Goal: Information Seeking & Learning: Understand process/instructions

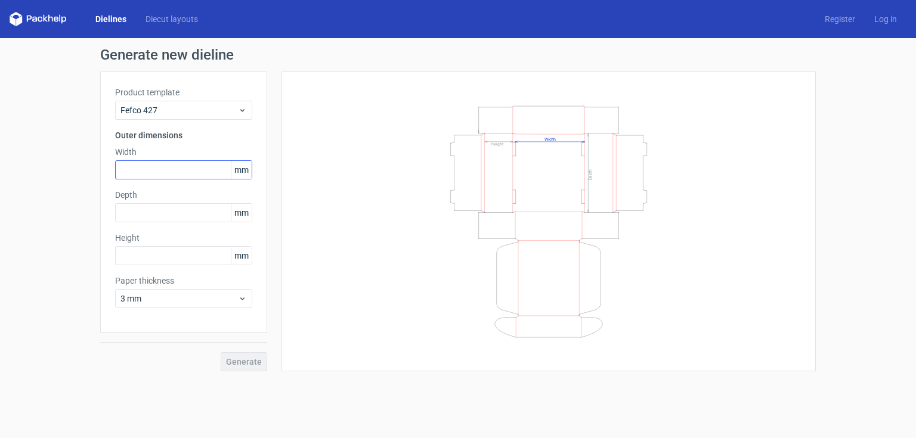
click at [197, 173] on input "text" at bounding box center [183, 169] width 137 height 19
click at [217, 105] on span "Fefco 427" at bounding box center [178, 110] width 117 height 12
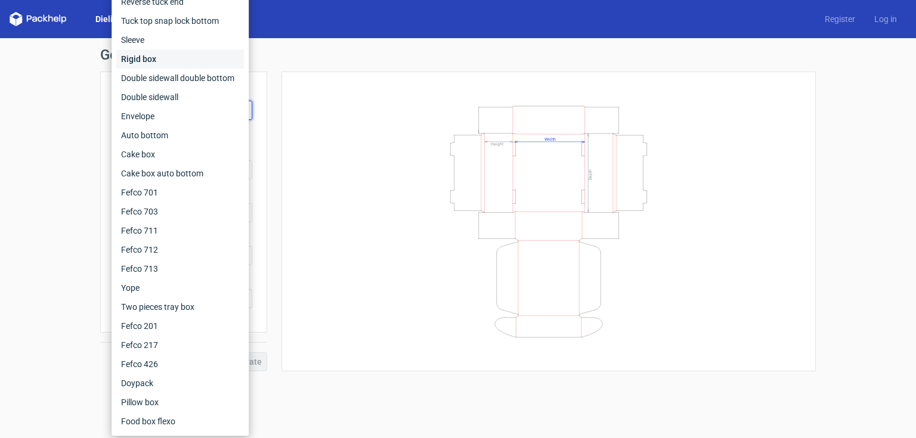
click at [158, 56] on div "Rigid box" at bounding box center [180, 58] width 128 height 19
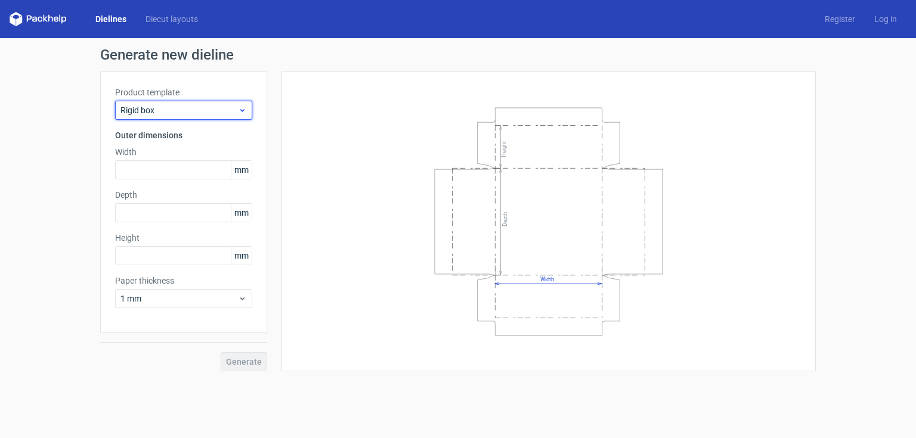
click at [193, 112] on span "Rigid box" at bounding box center [178, 110] width 117 height 12
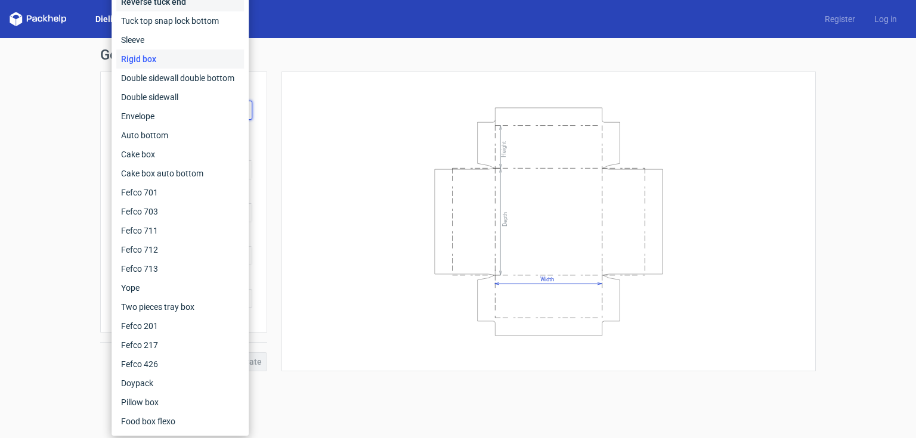
click at [181, 7] on div "Reverse tuck end" at bounding box center [180, 1] width 128 height 19
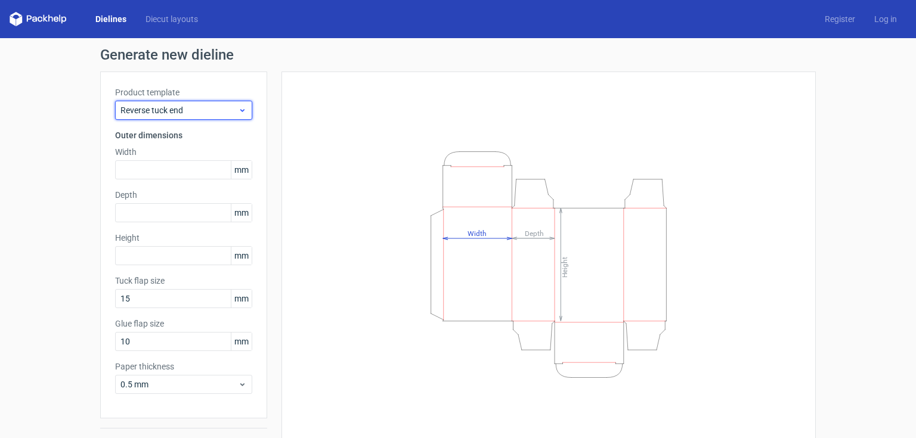
click at [226, 106] on span "Reverse tuck end" at bounding box center [178, 110] width 117 height 12
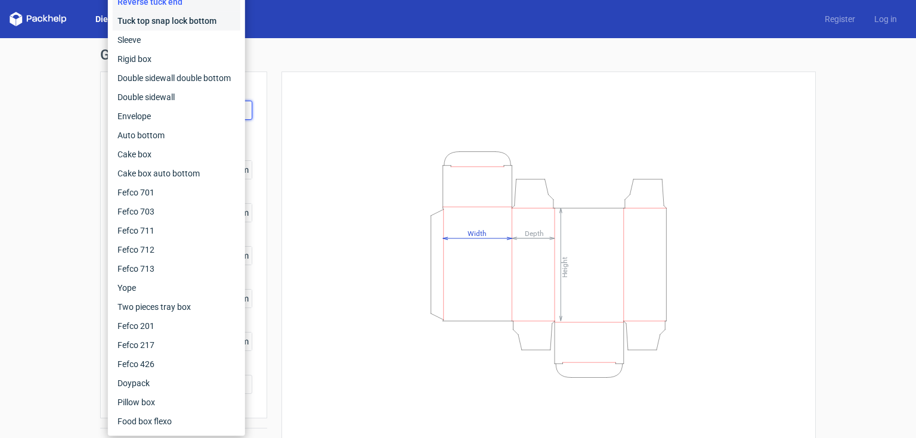
click at [172, 24] on div "Tuck top snap lock bottom" at bounding box center [177, 20] width 128 height 19
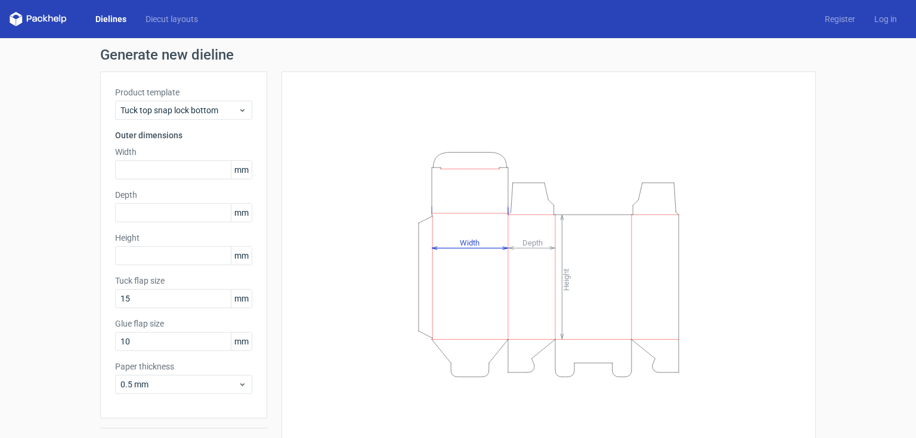
click at [173, 100] on div "Product template Tuck top snap lock bottom" at bounding box center [183, 102] width 137 height 33
click at [174, 110] on span "Tuck top snap lock bottom" at bounding box center [178, 110] width 117 height 12
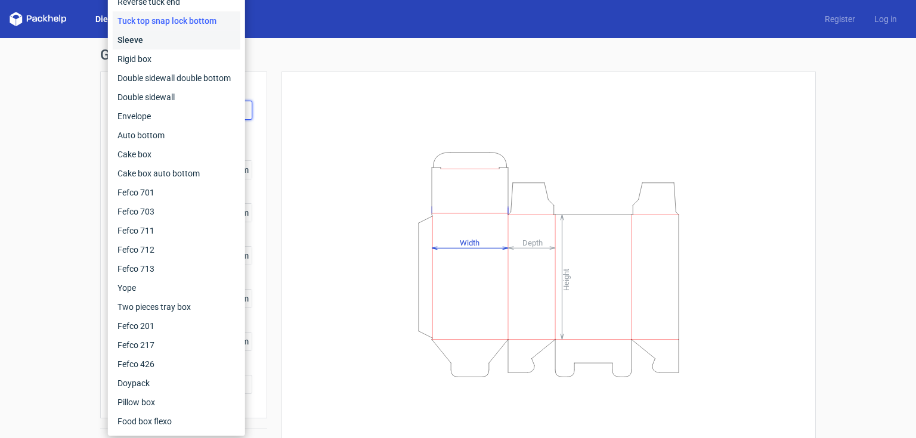
click at [151, 39] on div "Sleeve" at bounding box center [177, 39] width 128 height 19
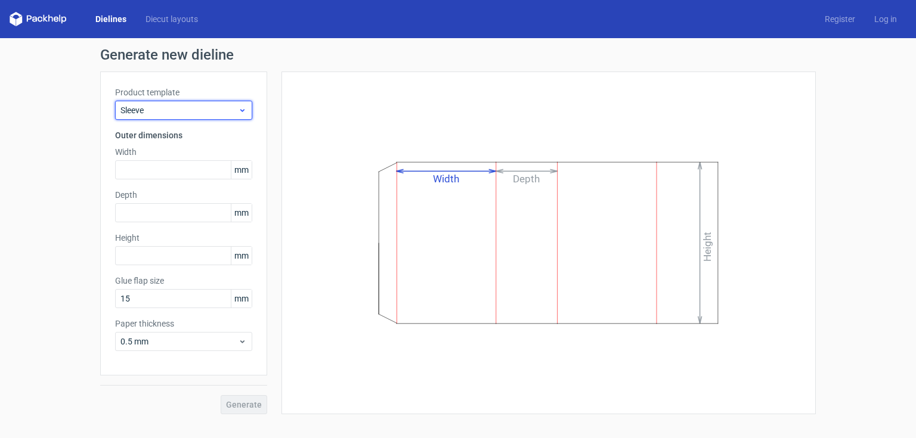
click at [200, 112] on span "Sleeve" at bounding box center [178, 110] width 117 height 12
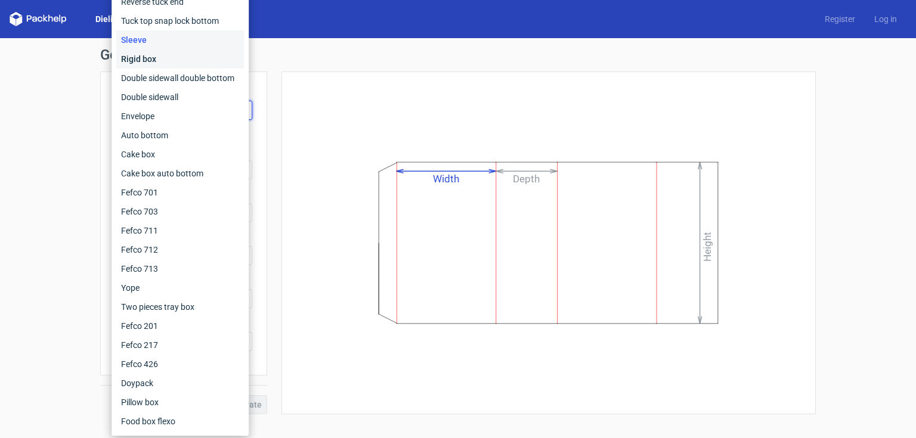
click at [167, 60] on div "Rigid box" at bounding box center [180, 58] width 128 height 19
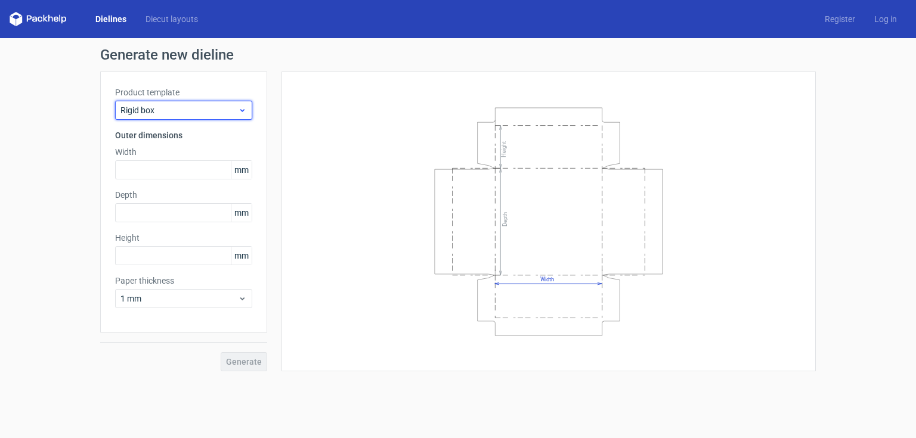
click at [177, 114] on span "Rigid box" at bounding box center [178, 110] width 117 height 12
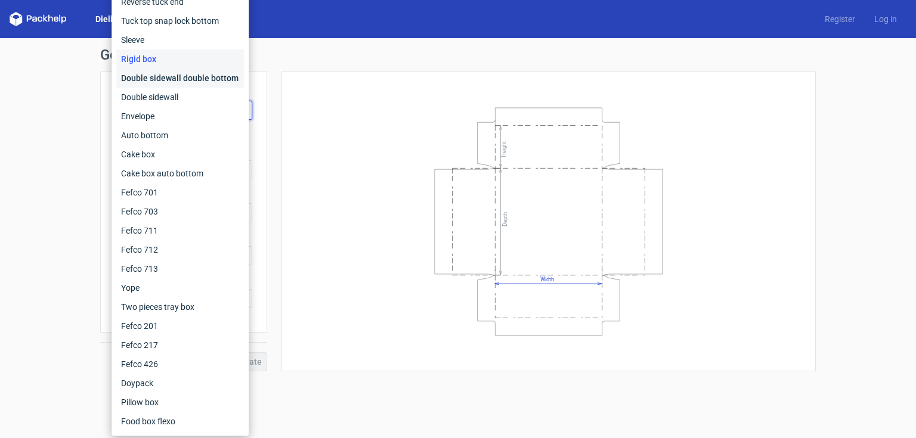
click at [165, 70] on div "Double sidewall double bottom" at bounding box center [180, 78] width 128 height 19
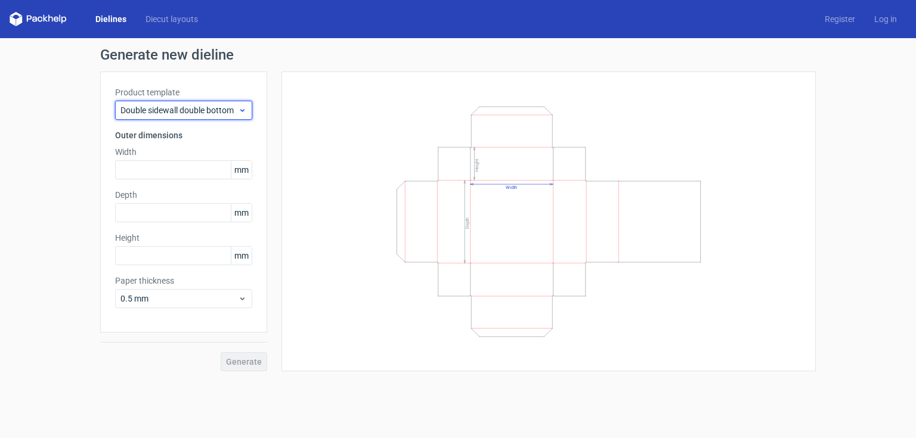
click at [174, 109] on span "Double sidewall double bottom" at bounding box center [178, 110] width 117 height 12
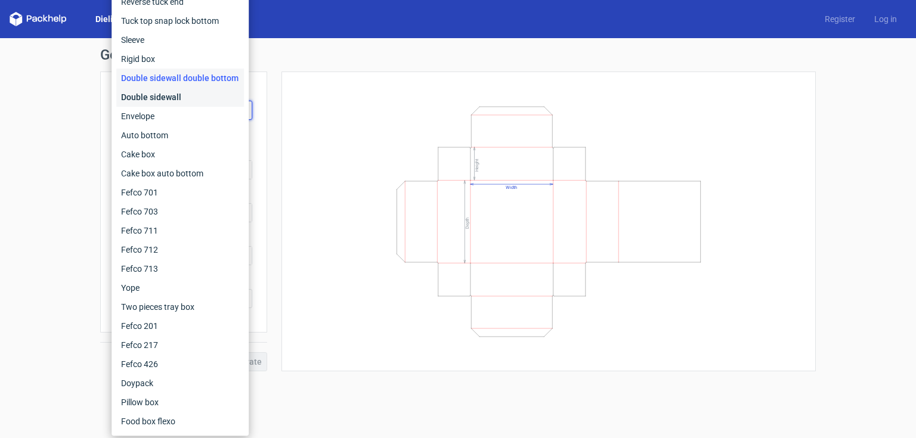
click at [168, 98] on div "Double sidewall" at bounding box center [180, 97] width 128 height 19
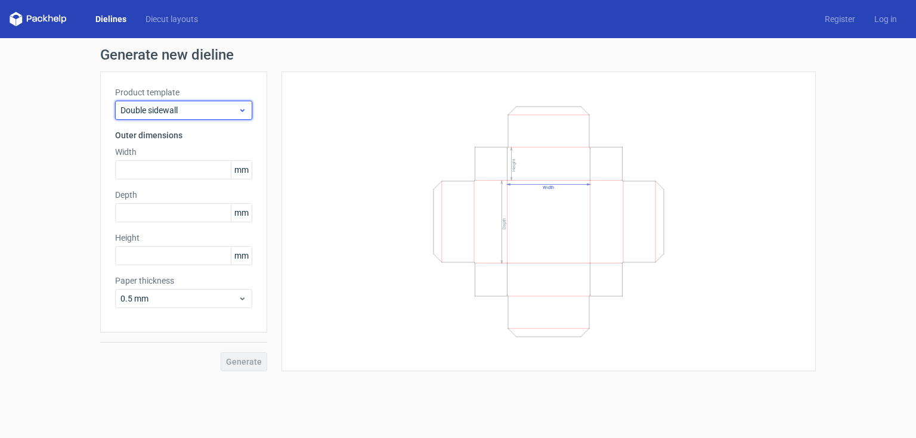
click at [193, 105] on span "Double sidewall" at bounding box center [178, 110] width 117 height 12
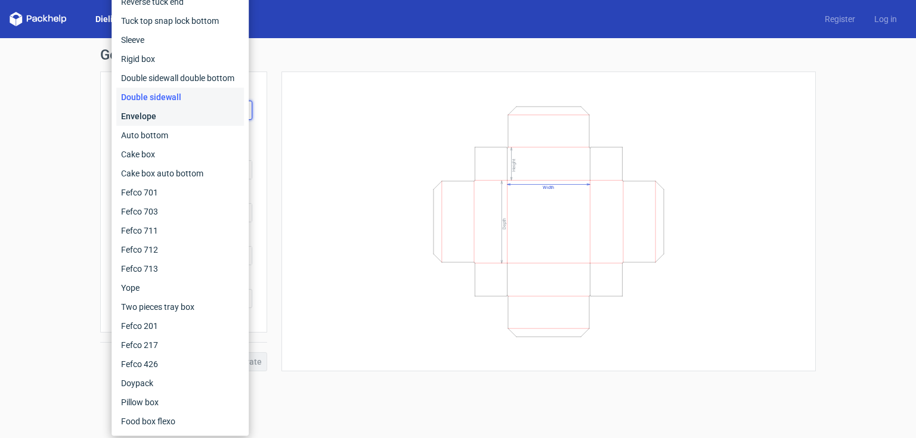
click at [177, 114] on div "Envelope" at bounding box center [180, 116] width 128 height 19
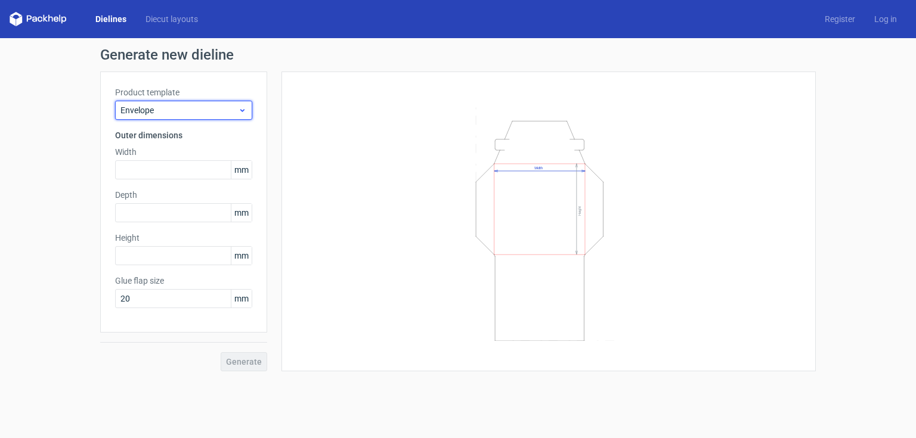
click at [174, 116] on div "Envelope" at bounding box center [183, 110] width 137 height 19
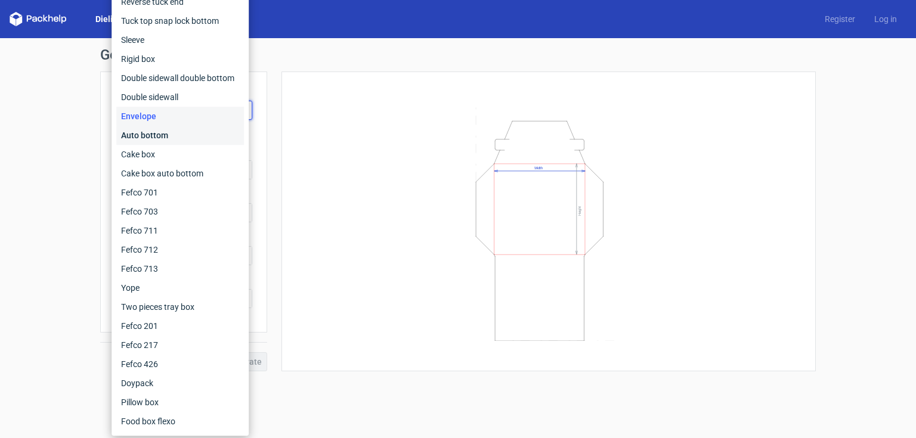
click at [169, 137] on div "Auto bottom" at bounding box center [180, 135] width 128 height 19
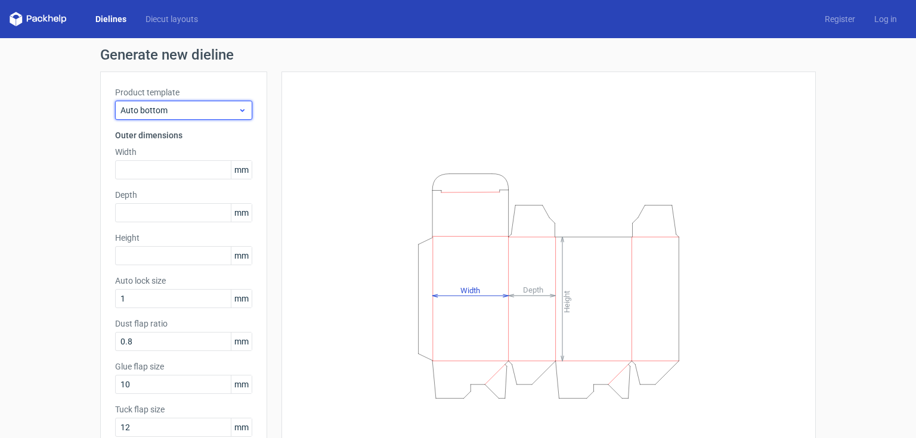
click at [211, 110] on span "Auto bottom" at bounding box center [178, 110] width 117 height 12
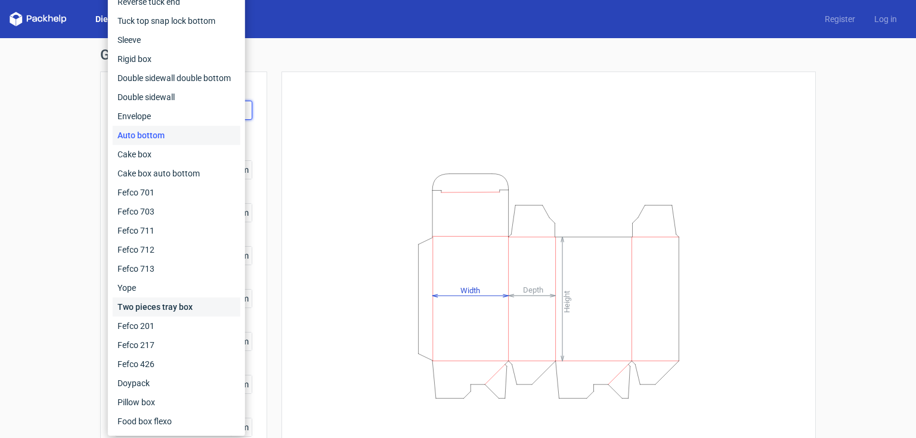
click at [169, 312] on div "Two pieces tray box" at bounding box center [177, 307] width 128 height 19
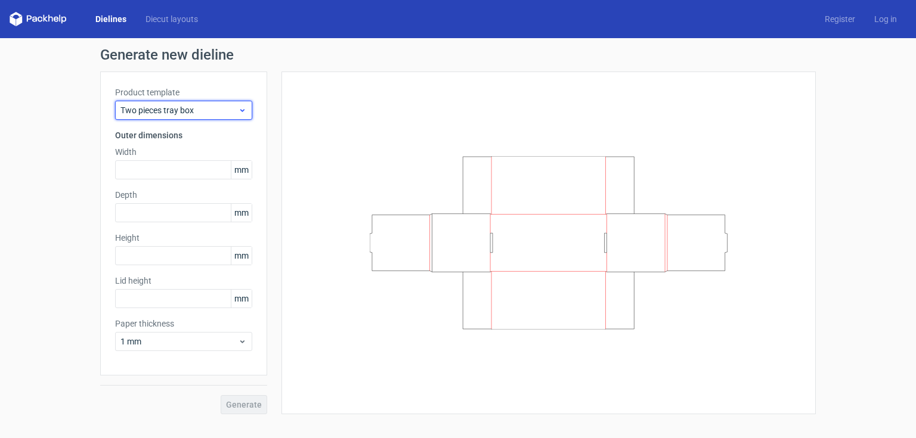
click at [157, 109] on span "Two pieces tray box" at bounding box center [178, 110] width 117 height 12
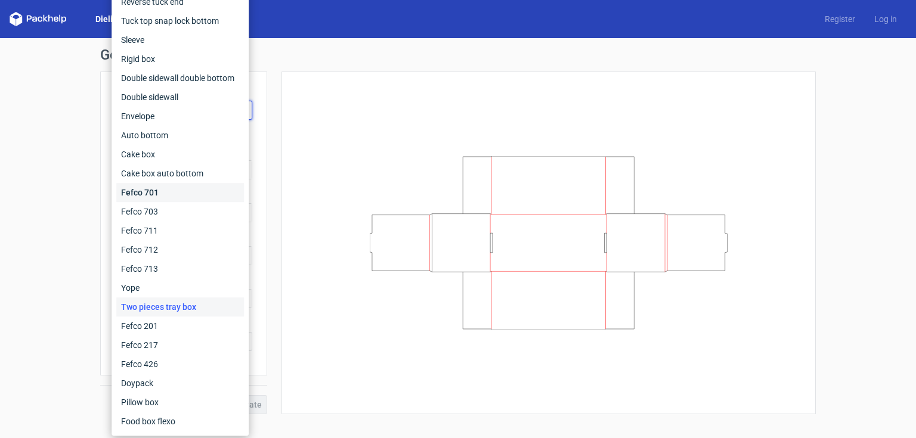
click at [157, 187] on div "Fefco 701" at bounding box center [180, 192] width 128 height 19
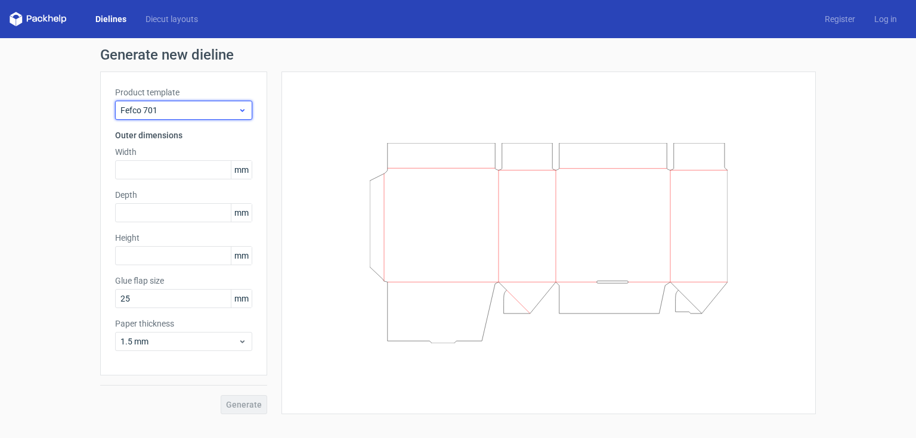
click at [194, 114] on span "Fefco 701" at bounding box center [178, 110] width 117 height 12
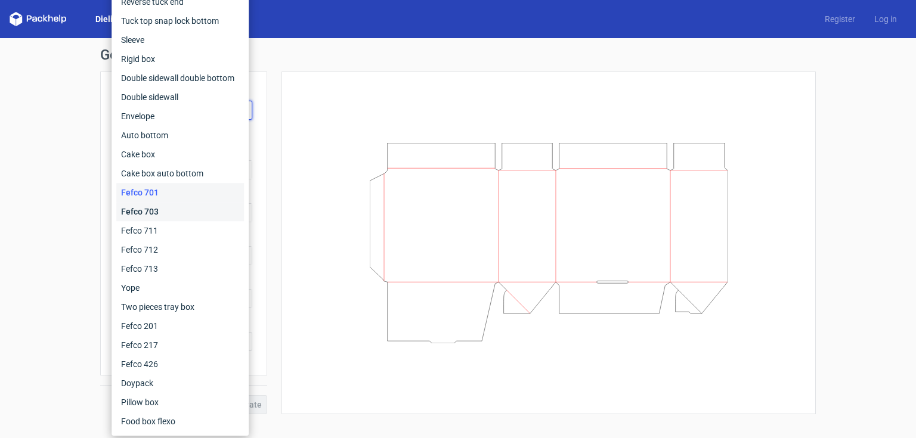
click at [138, 216] on div "Fefco 703" at bounding box center [180, 211] width 128 height 19
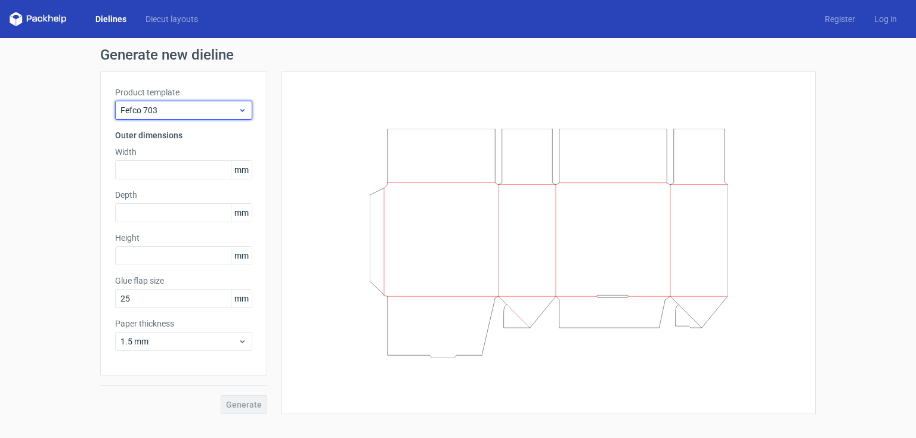
click at [205, 116] on div "Fefco 703" at bounding box center [183, 110] width 137 height 19
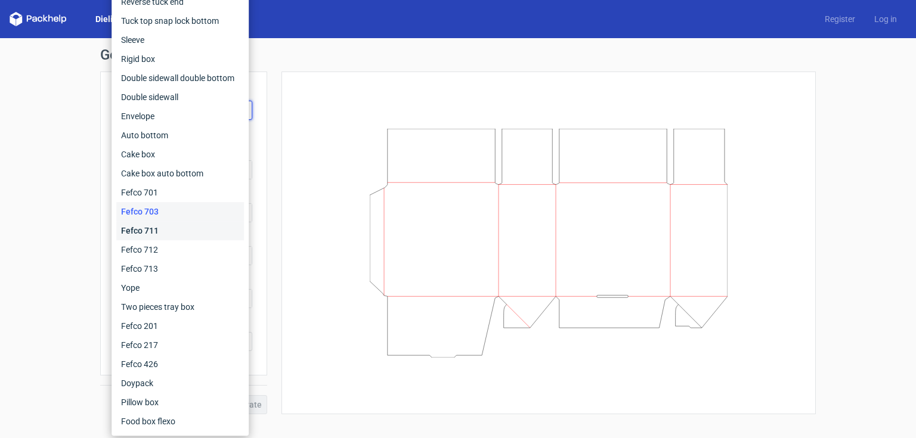
click at [160, 228] on div "Fefco 711" at bounding box center [180, 230] width 128 height 19
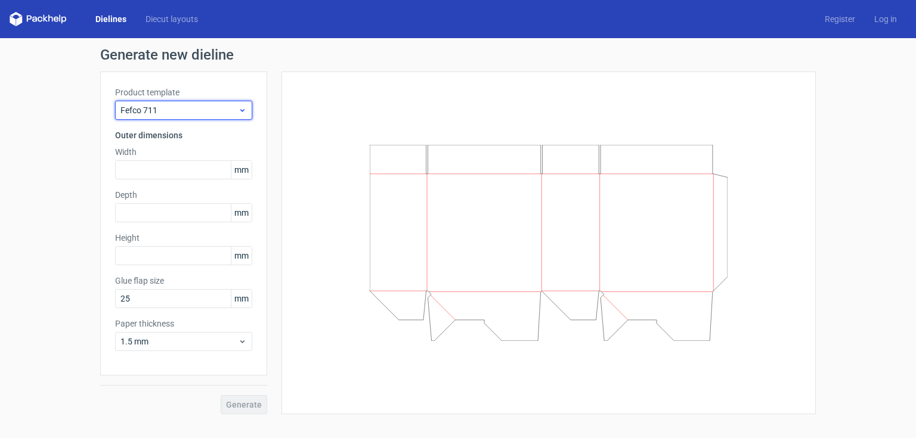
click at [193, 112] on span "Fefco 711" at bounding box center [178, 110] width 117 height 12
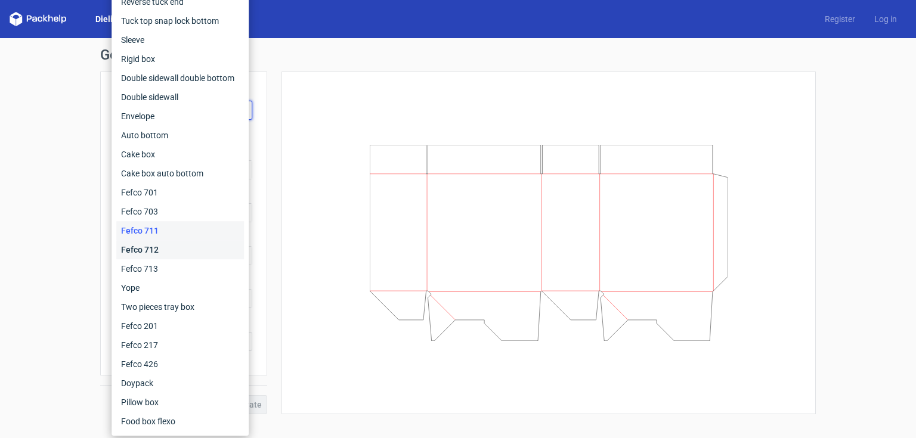
click at [176, 248] on div "Fefco 712" at bounding box center [180, 249] width 128 height 19
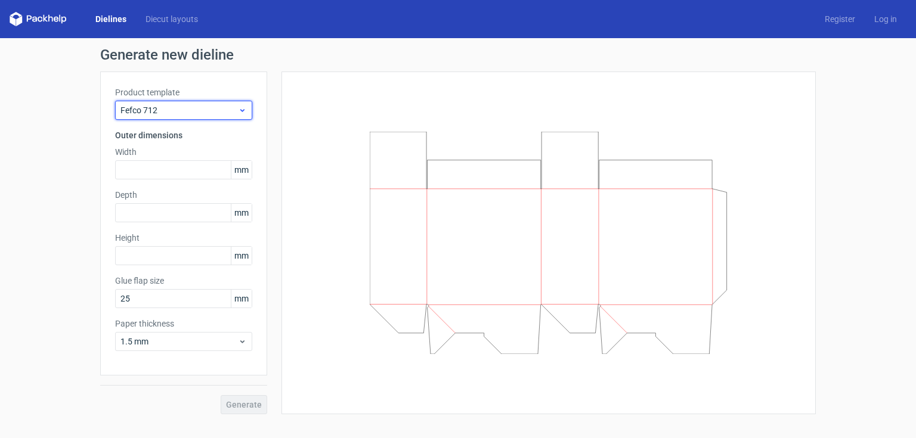
click at [203, 112] on span "Fefco 712" at bounding box center [178, 110] width 117 height 12
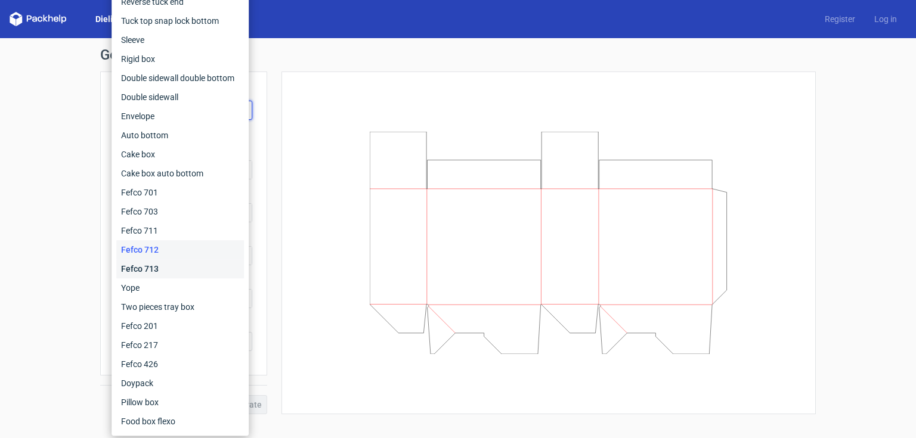
click at [147, 264] on div "Fefco 713" at bounding box center [180, 268] width 128 height 19
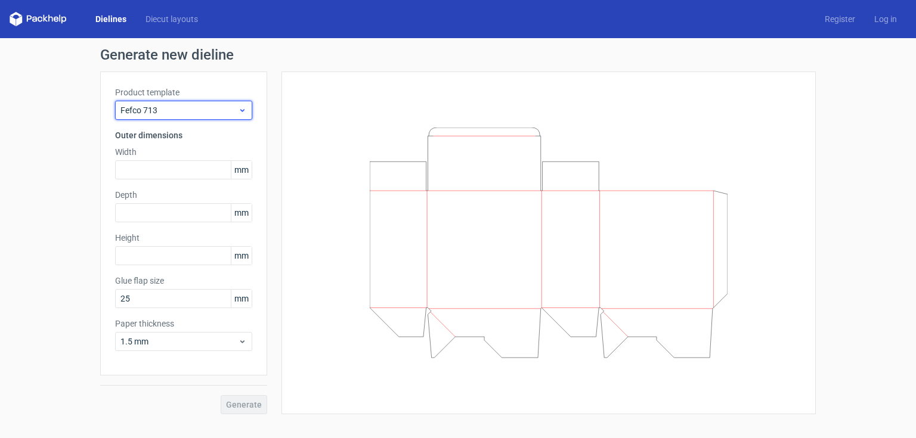
click at [199, 112] on span "Fefco 713" at bounding box center [178, 110] width 117 height 12
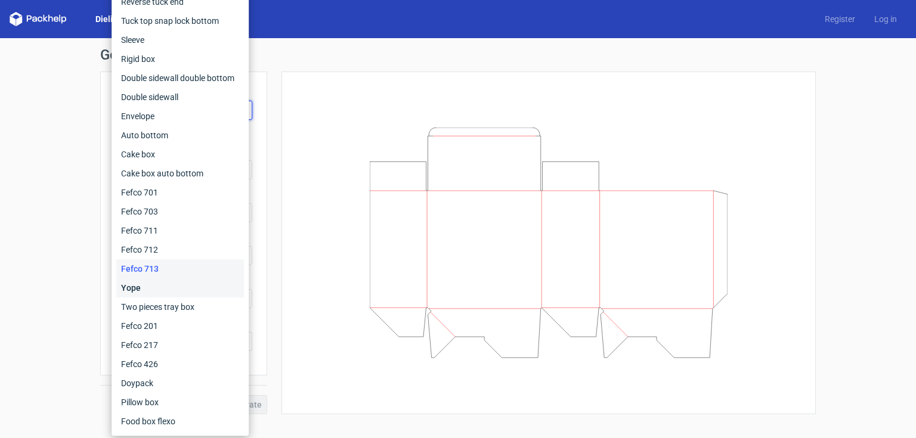
click at [165, 286] on div "Yope" at bounding box center [180, 287] width 128 height 19
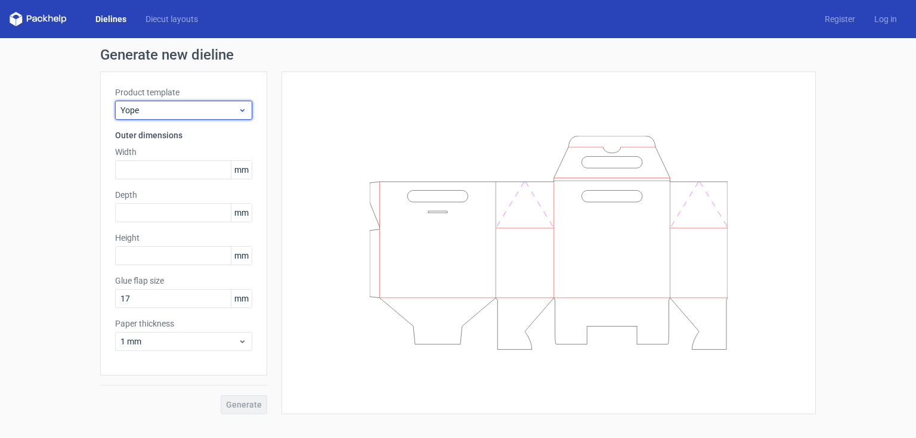
click at [198, 110] on span "Yope" at bounding box center [178, 110] width 117 height 12
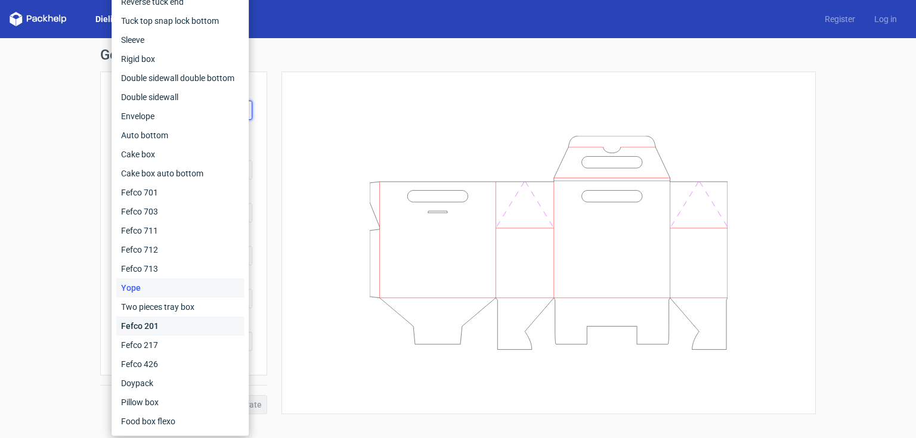
click at [174, 330] on div "Fefco 201" at bounding box center [180, 326] width 128 height 19
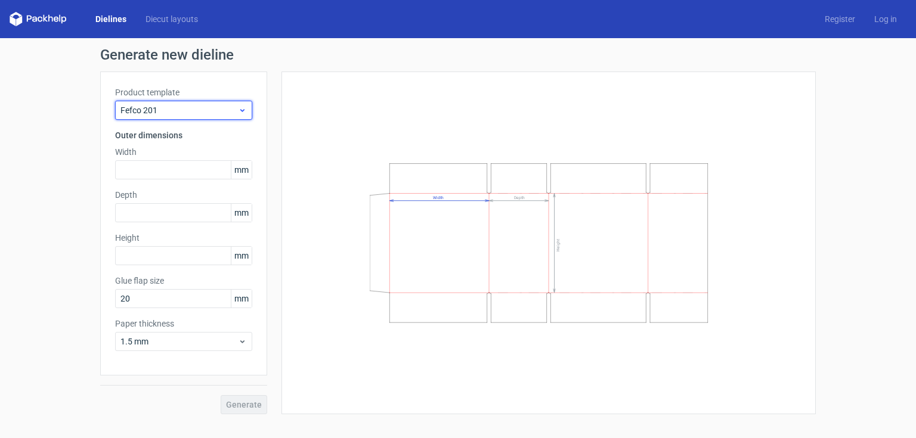
click at [223, 108] on span "Fefco 201" at bounding box center [178, 110] width 117 height 12
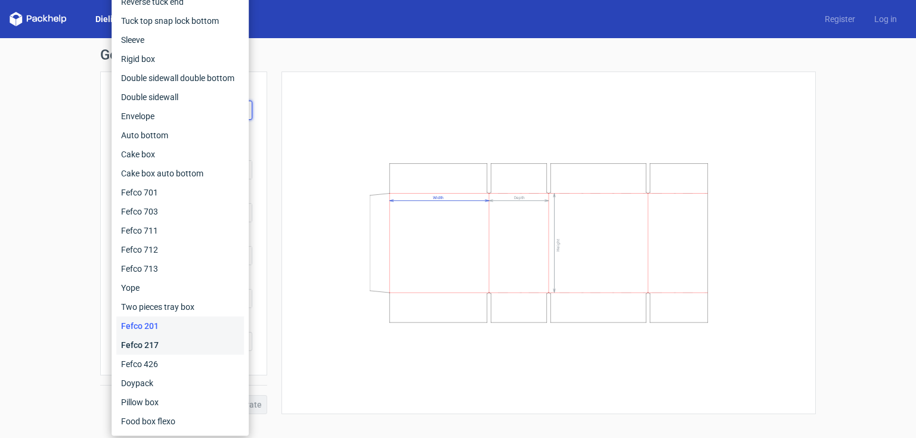
click at [143, 352] on div "Fefco 217" at bounding box center [180, 345] width 128 height 19
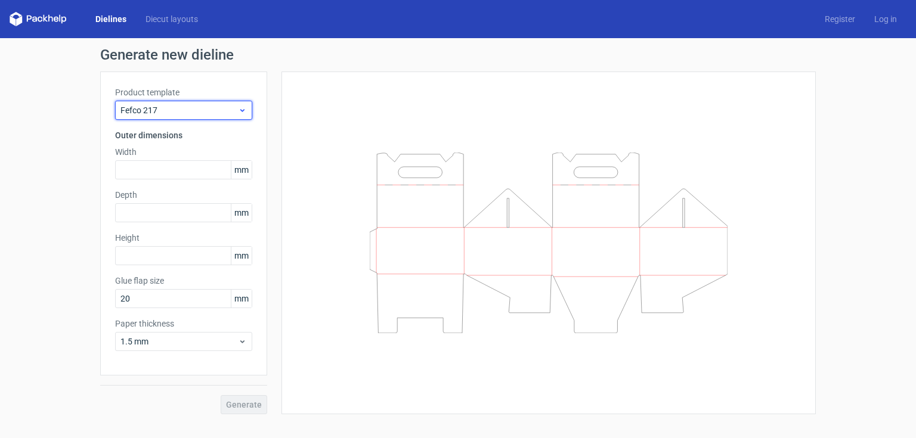
click at [194, 114] on span "Fefco 217" at bounding box center [178, 110] width 117 height 12
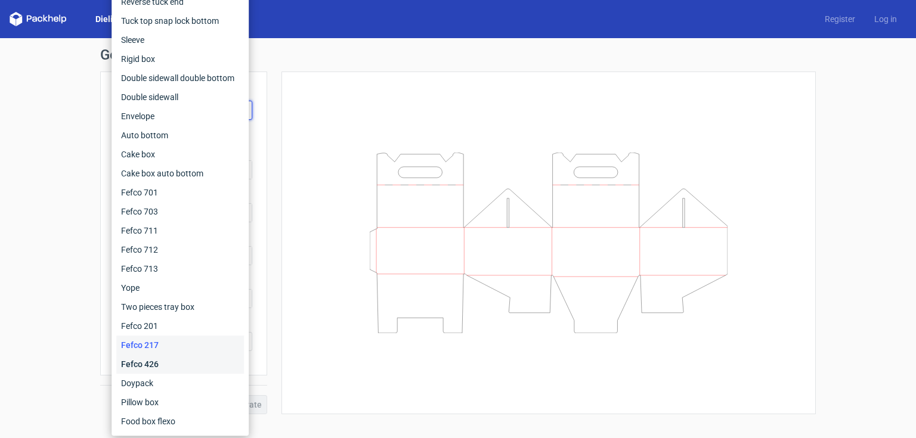
click at [165, 363] on div "Fefco 426" at bounding box center [180, 364] width 128 height 19
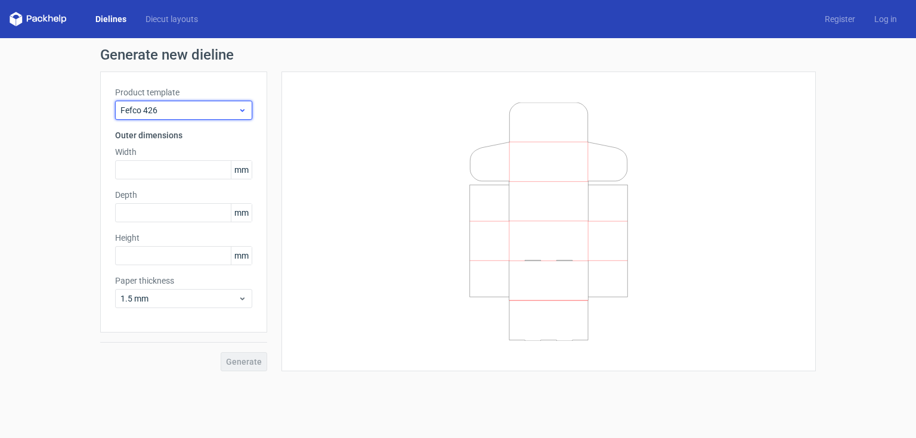
click at [203, 103] on div "Fefco 426" at bounding box center [183, 110] width 137 height 19
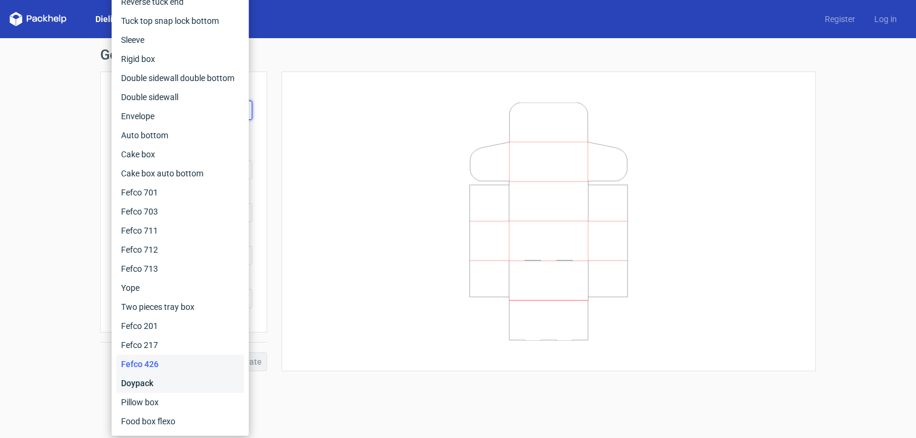
click at [144, 384] on div "Doypack" at bounding box center [180, 383] width 128 height 19
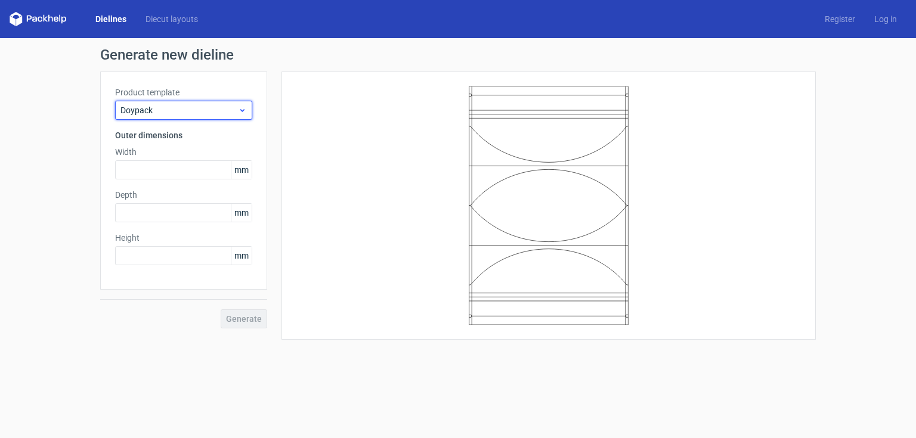
click at [197, 112] on span "Doypack" at bounding box center [178, 110] width 117 height 12
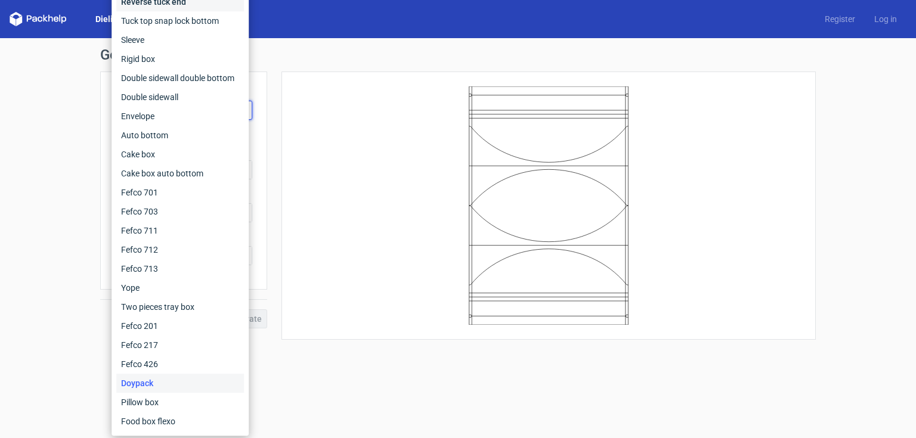
click at [160, 10] on div "Reverse tuck end" at bounding box center [180, 1] width 128 height 19
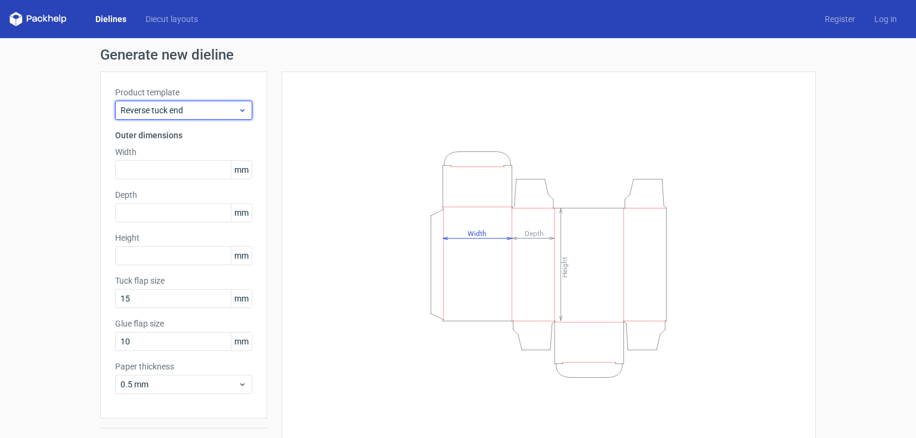
click at [205, 117] on div "Reverse tuck end" at bounding box center [183, 110] width 137 height 19
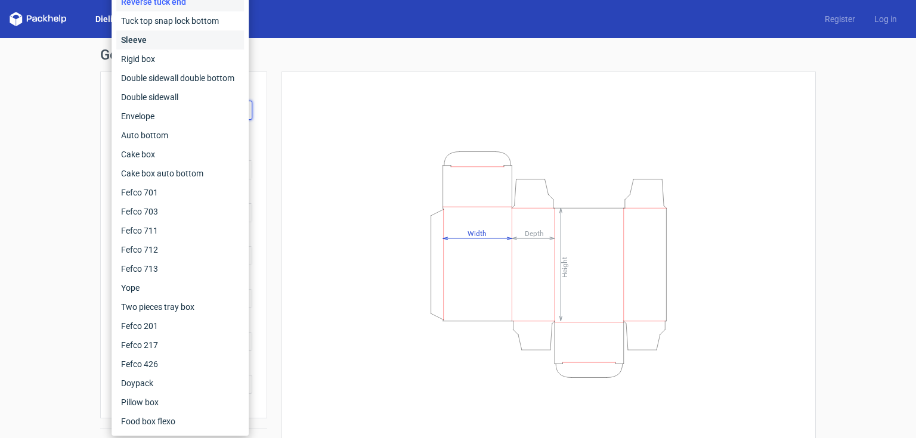
click at [178, 42] on div "Sleeve" at bounding box center [180, 39] width 128 height 19
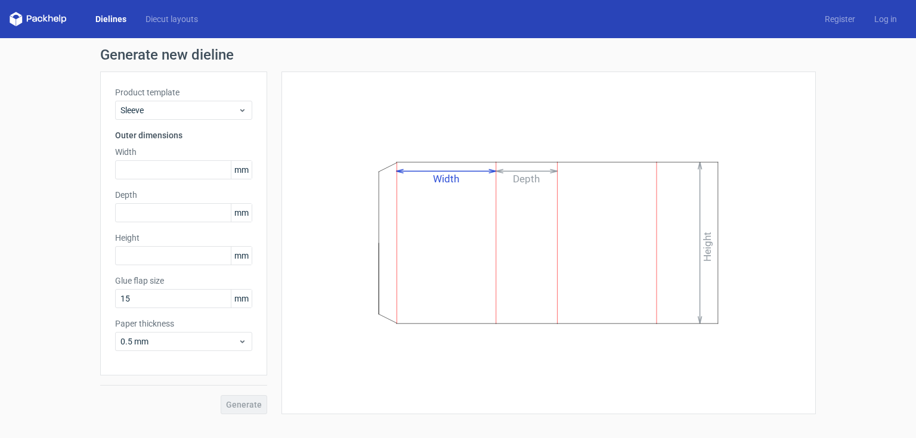
click at [289, 123] on div "Width Depth Height" at bounding box center [548, 243] width 534 height 343
